Goal: Find specific page/section: Find specific page/section

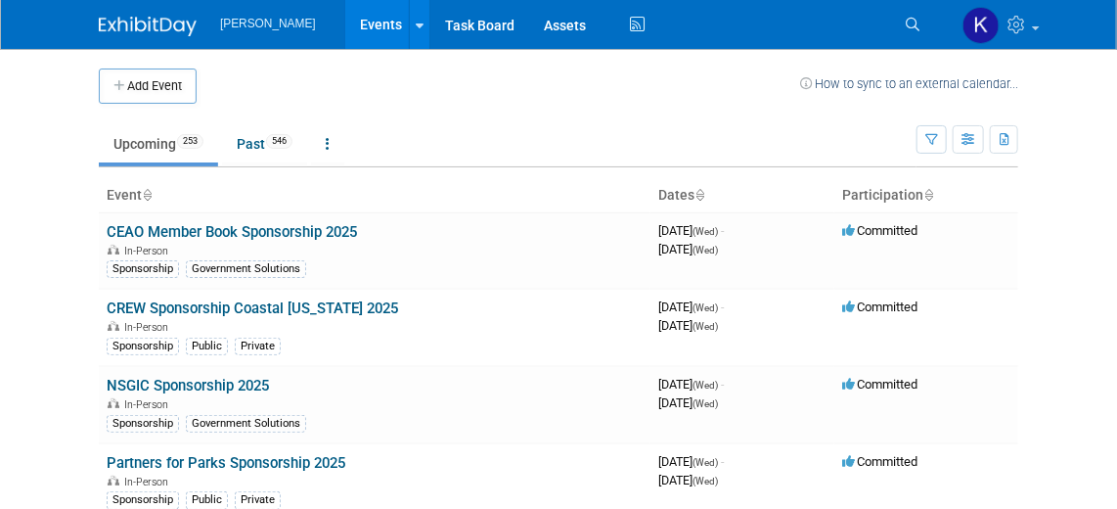
click at [151, 22] on img at bounding box center [148, 27] width 98 height 20
click at [163, 17] on img at bounding box center [148, 27] width 98 height 20
click at [913, 25] on icon at bounding box center [913, 25] width 14 height 14
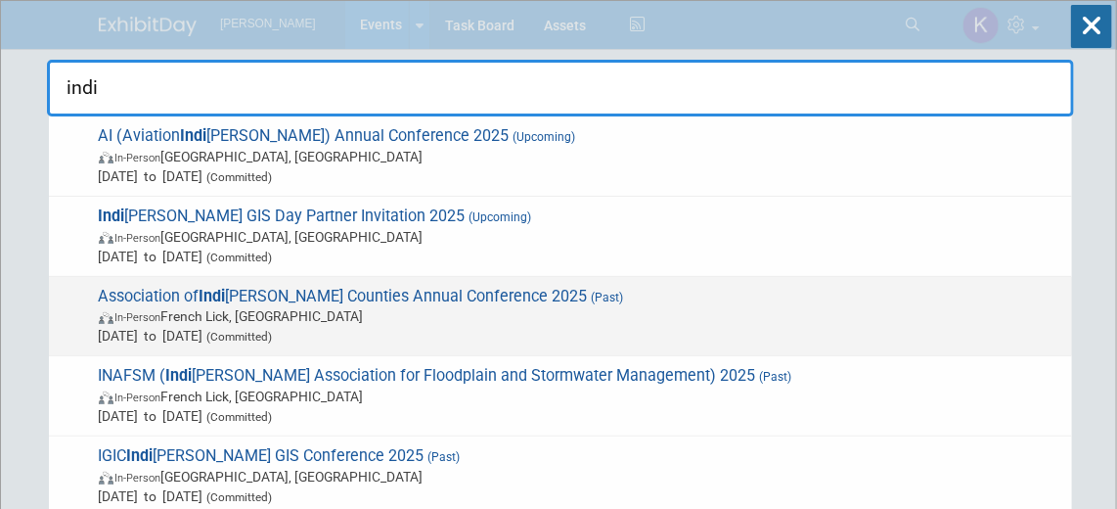
type input "indi"
click at [433, 301] on span "Association of Indi ana Counties Annual Conference 2025 (Past) In-Person French…" at bounding box center [577, 317] width 969 height 60
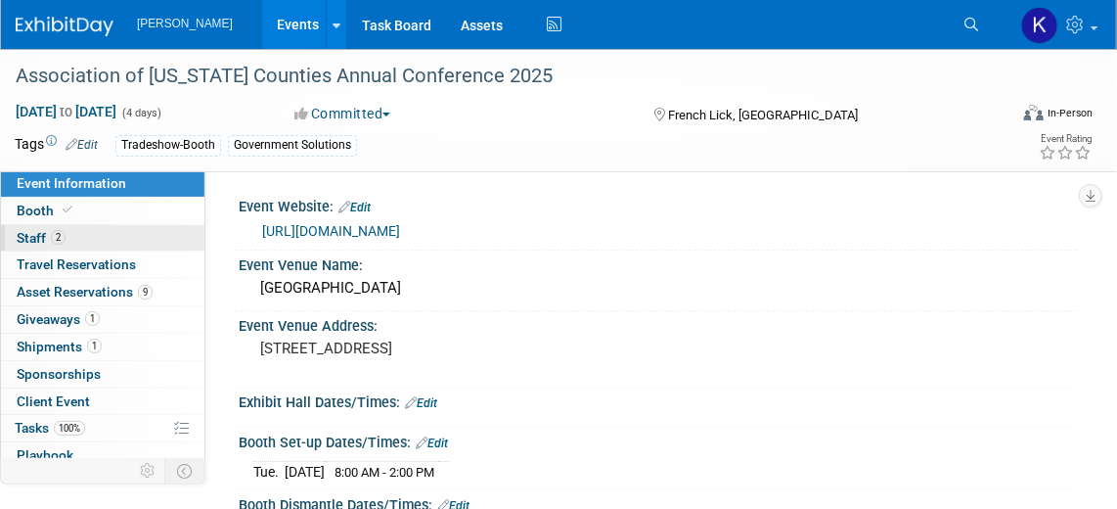
click at [90, 244] on link "2 Staff 2" at bounding box center [102, 238] width 203 height 26
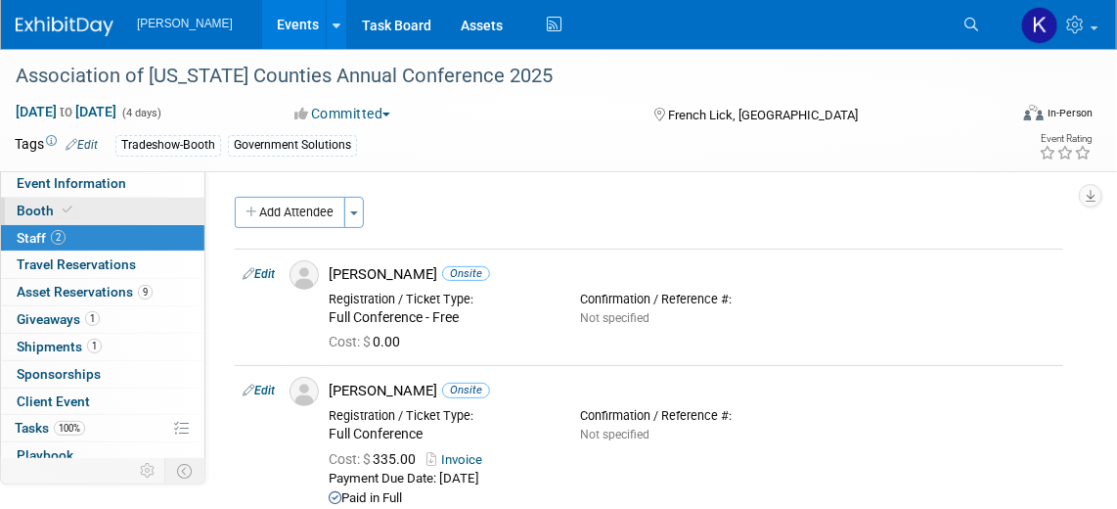
click at [97, 208] on link "Booth" at bounding box center [102, 211] width 203 height 26
